Goal: Task Accomplishment & Management: Use online tool/utility

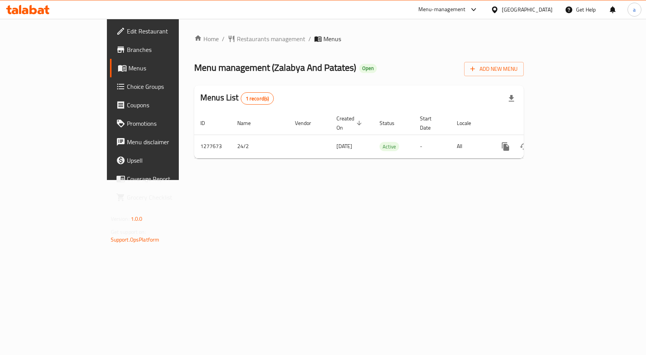
click at [127, 91] on span "Choice Groups" at bounding box center [168, 86] width 82 height 9
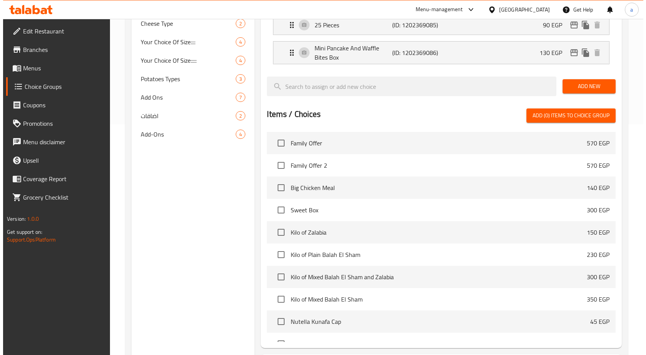
scroll to position [302, 0]
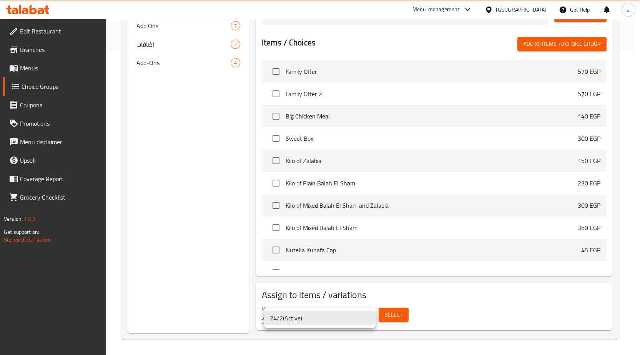
click at [409, 314] on div at bounding box center [323, 177] width 646 height 355
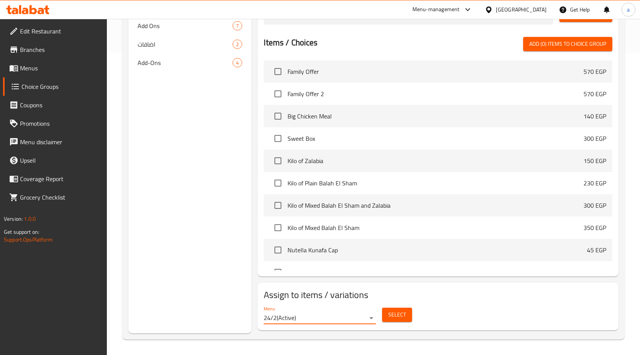
click at [403, 315] on span "Select" at bounding box center [397, 315] width 18 height 10
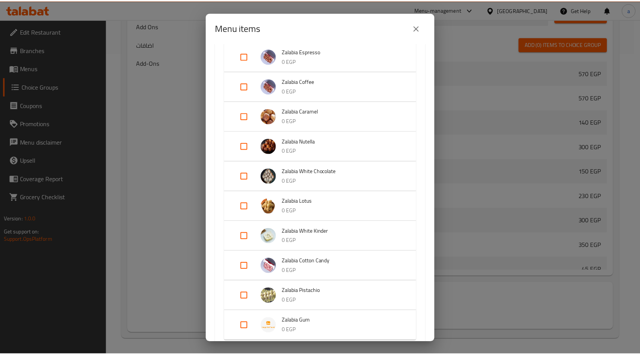
scroll to position [154, 0]
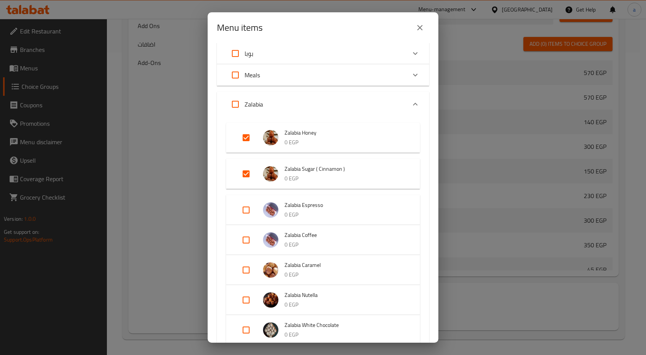
click at [135, 68] on div "Menu items 2 / 110 items selected ​ Up To 40% Of Family Offer 570 EGP Family Of…" at bounding box center [323, 177] width 646 height 355
click at [143, 87] on div "Menu items 2 / 110 items selected ​ Up To 40% Of Family Offer 570 EGP Family Of…" at bounding box center [323, 177] width 646 height 355
click at [414, 25] on button "close" at bounding box center [419, 27] width 18 height 18
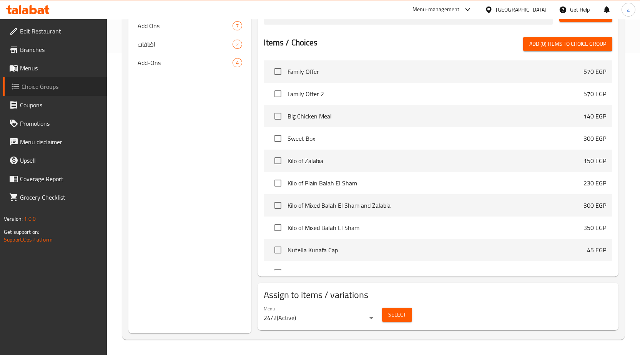
click at [51, 83] on span "Choice Groups" at bounding box center [61, 86] width 79 height 9
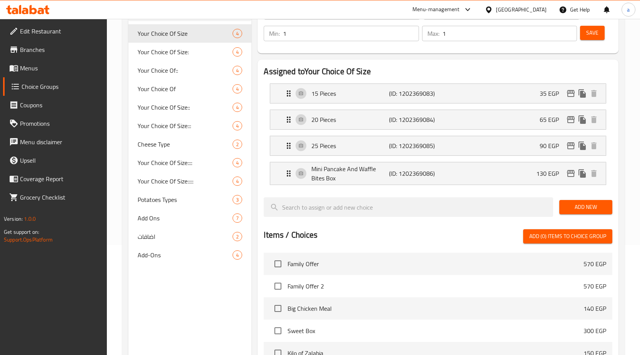
scroll to position [0, 0]
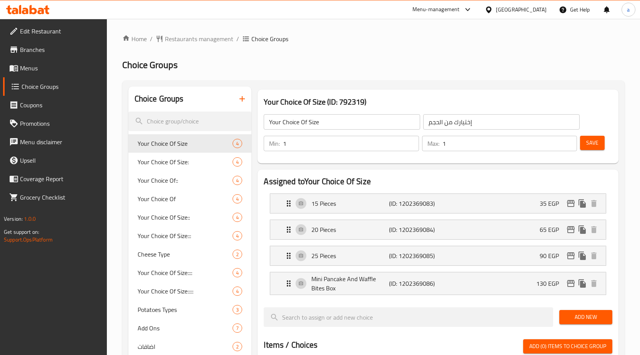
click at [260, 68] on h2 "Choice Groups" at bounding box center [373, 65] width 502 height 12
click at [215, 143] on span "4" at bounding box center [214, 143] width 9 height 7
click at [191, 158] on span "Your Choice Of Size:" at bounding box center [174, 161] width 72 height 9
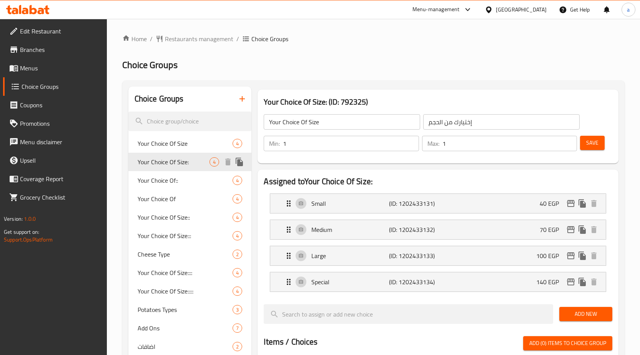
type input "Your Choice Of Size:"
type input "إختيارك من الحجم:"
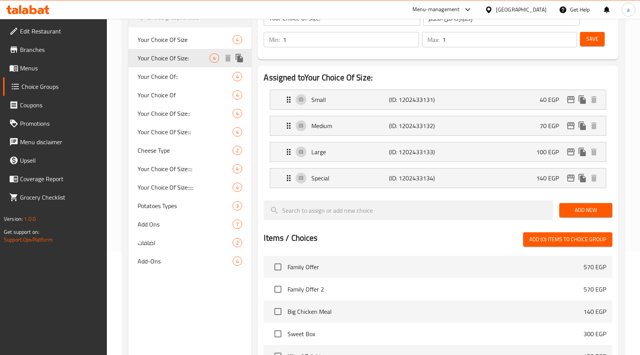
scroll to position [115, 0]
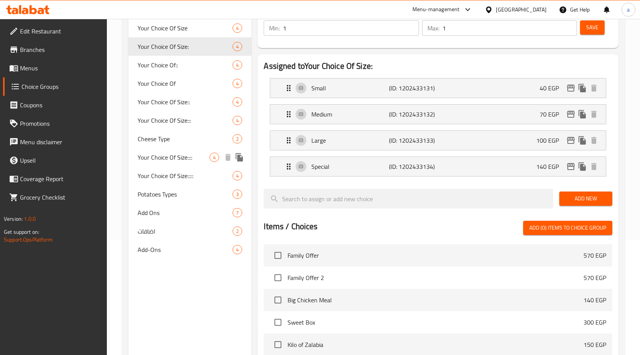
click at [183, 154] on span "Your Choice Of Size::::" at bounding box center [174, 157] width 72 height 9
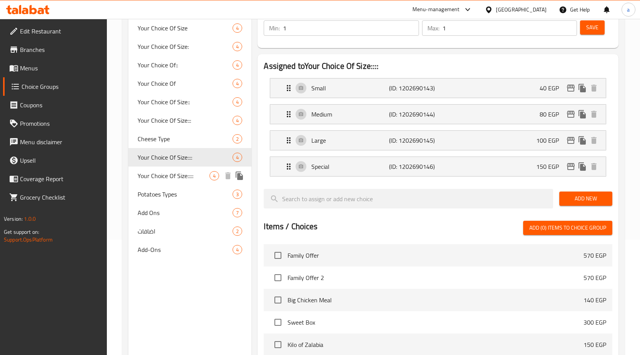
type input "Your Choice Of Size::::"
type input "إختيارك من الحجم::::"
click at [187, 180] on span "Your Choice Of Size:::::" at bounding box center [174, 175] width 72 height 9
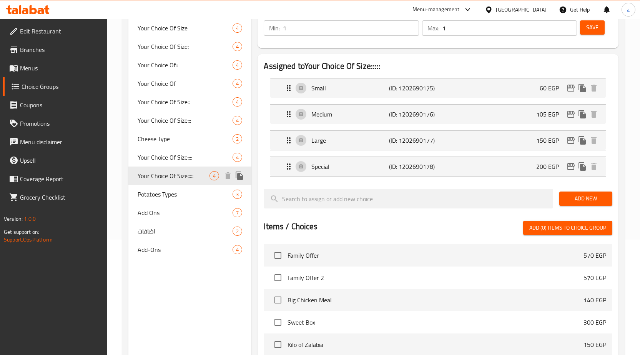
type input "Your Choice Of Size:::::"
type input "إختيارك من الحجم:::::"
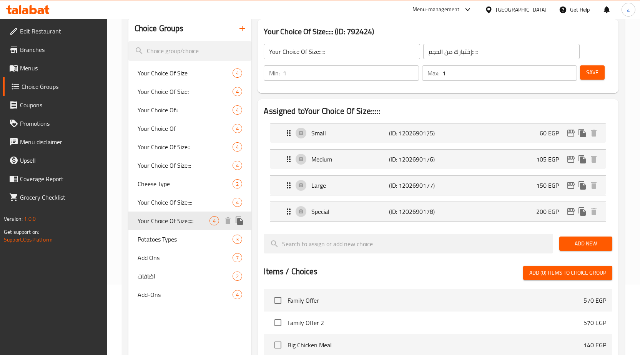
scroll to position [0, 0]
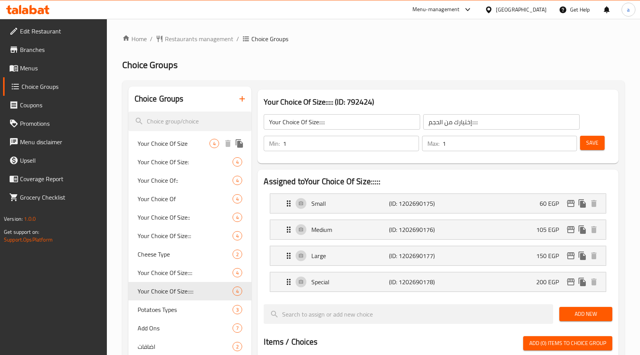
click at [185, 151] on div "Your Choice Of Size 4" at bounding box center [189, 143] width 123 height 18
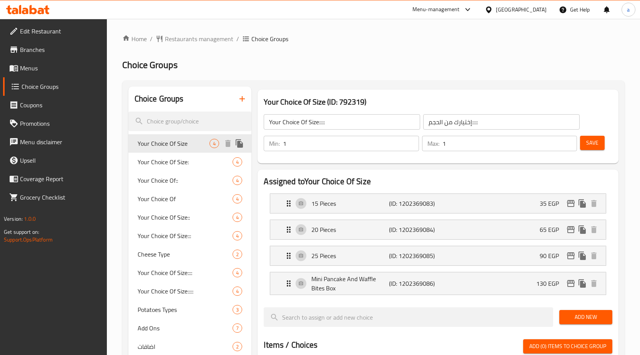
type input "Your Choice Of Size"
type input "إختيارك من الحجم"
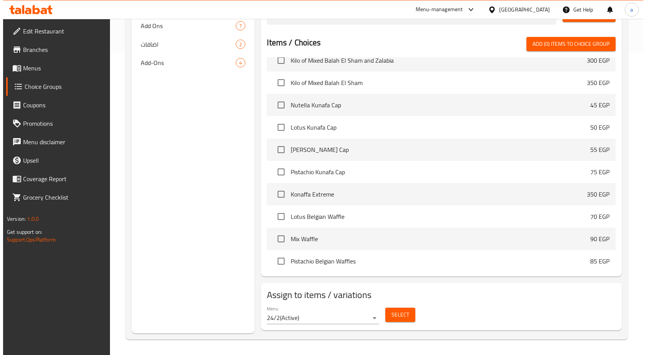
scroll to position [231, 0]
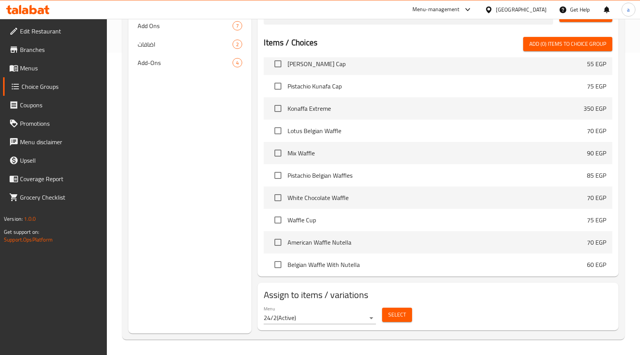
click at [397, 310] on span "Select" at bounding box center [397, 315] width 18 height 10
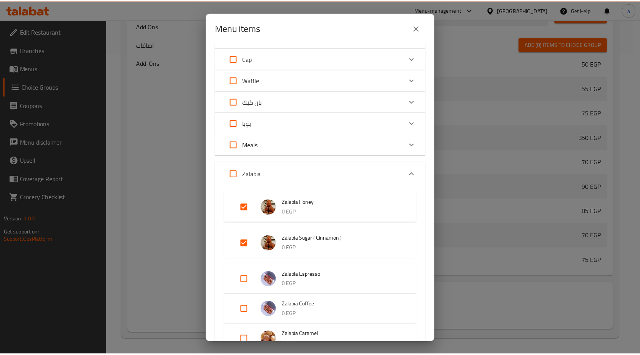
scroll to position [77, 0]
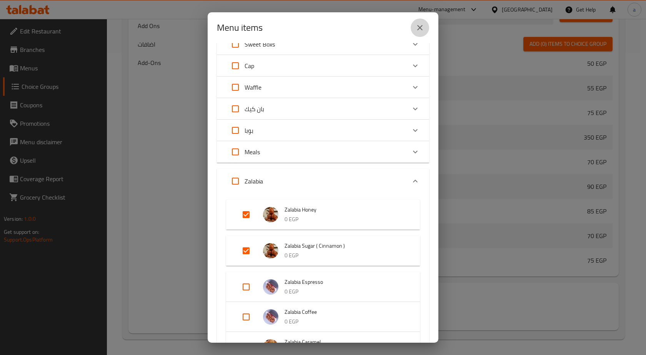
click at [424, 29] on icon "close" at bounding box center [419, 27] width 9 height 9
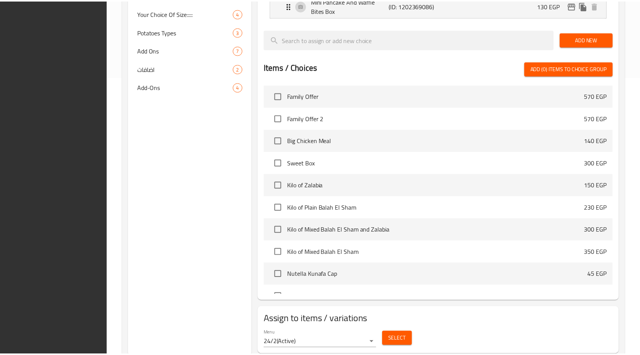
scroll to position [302, 0]
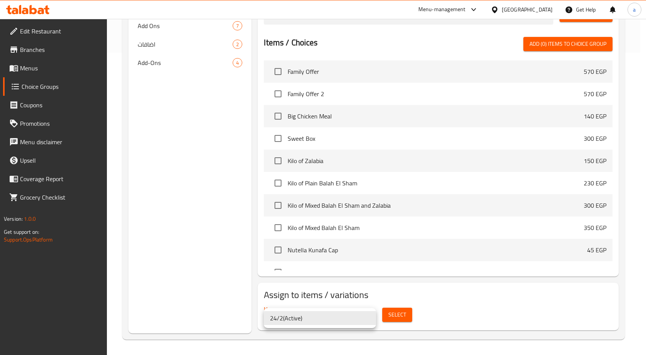
click at [565, 297] on div at bounding box center [323, 177] width 646 height 355
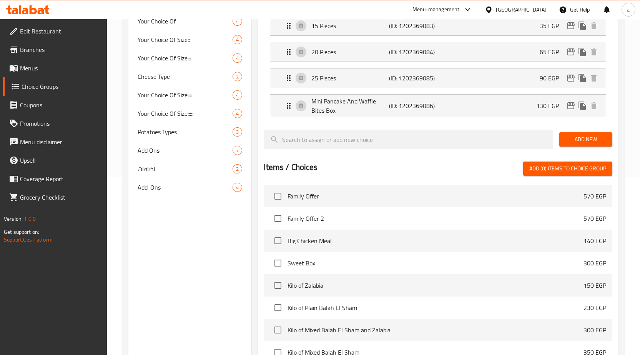
scroll to position [71, 0]
